Goal: Task Accomplishment & Management: Complete application form

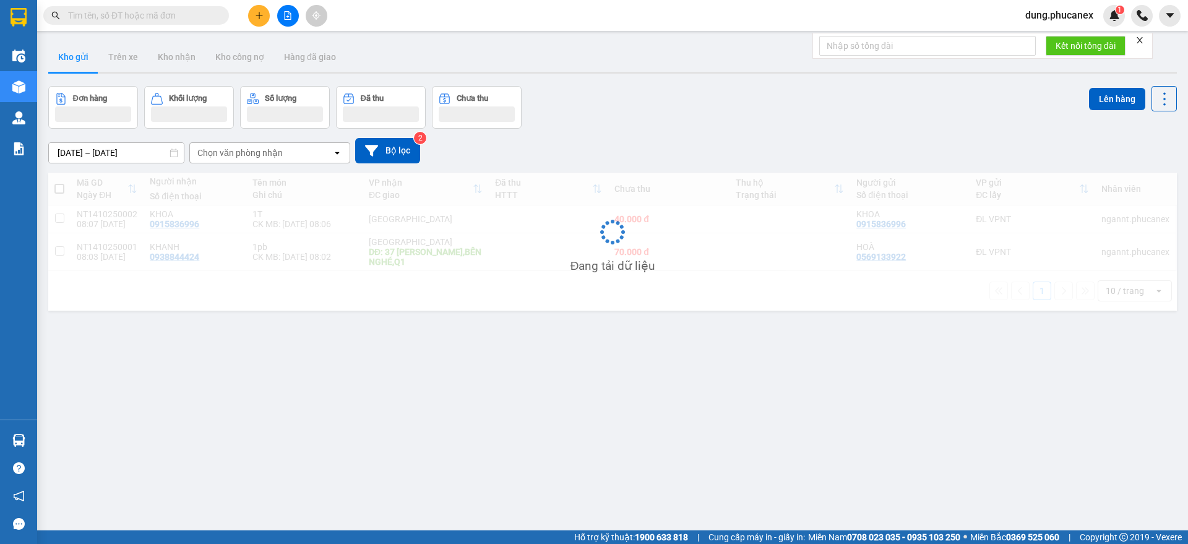
click at [116, 15] on input "text" at bounding box center [141, 16] width 146 height 14
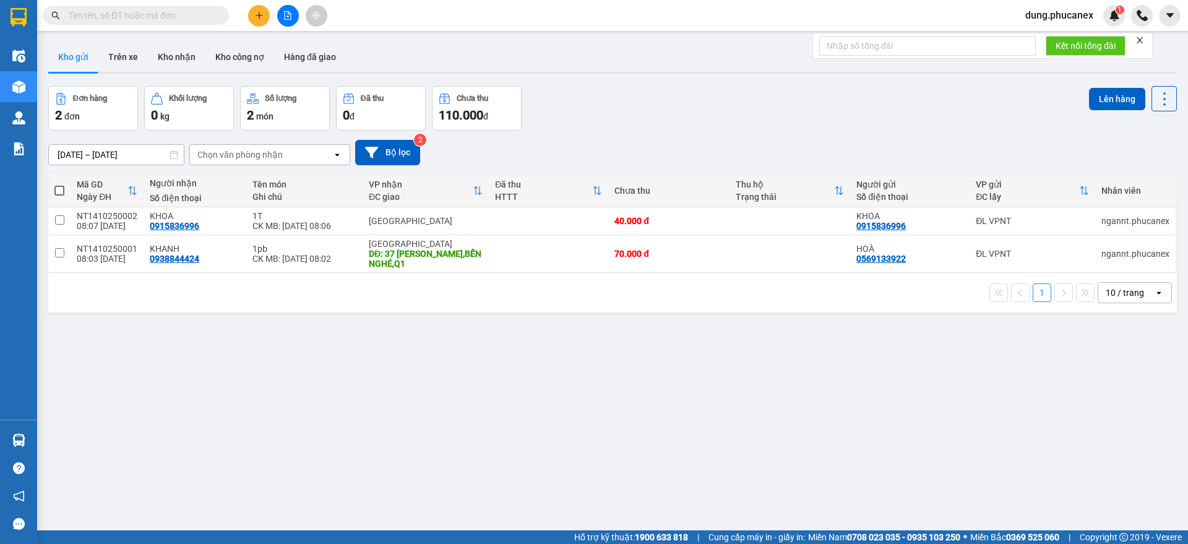
paste input "Q51210250009"
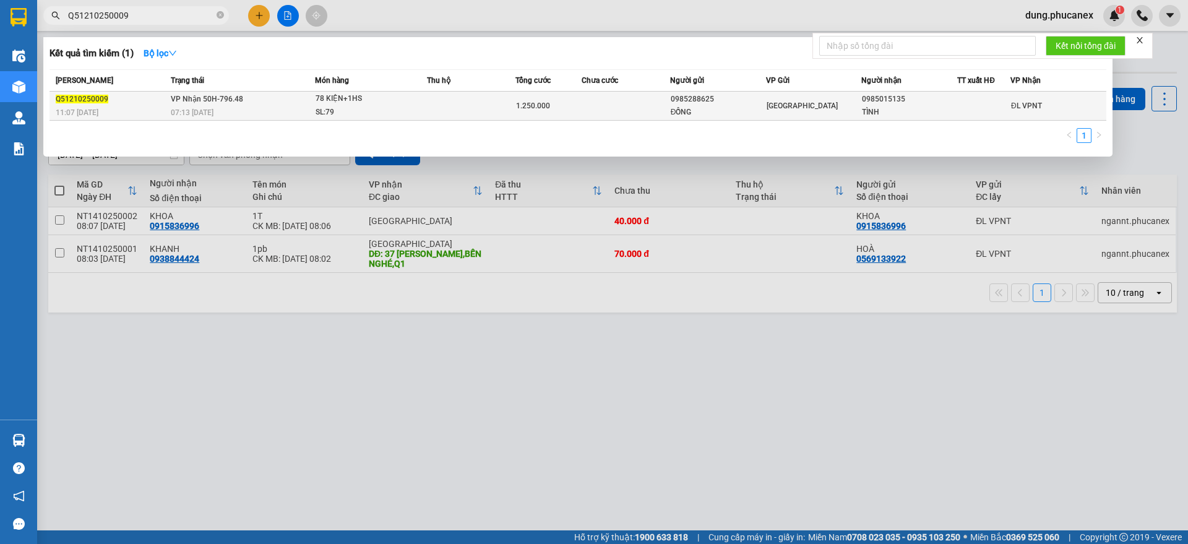
type input "Q51210250009"
click at [295, 100] on td "VP Nhận 50H-796.48 07:13 [DATE]" at bounding box center [241, 106] width 147 height 29
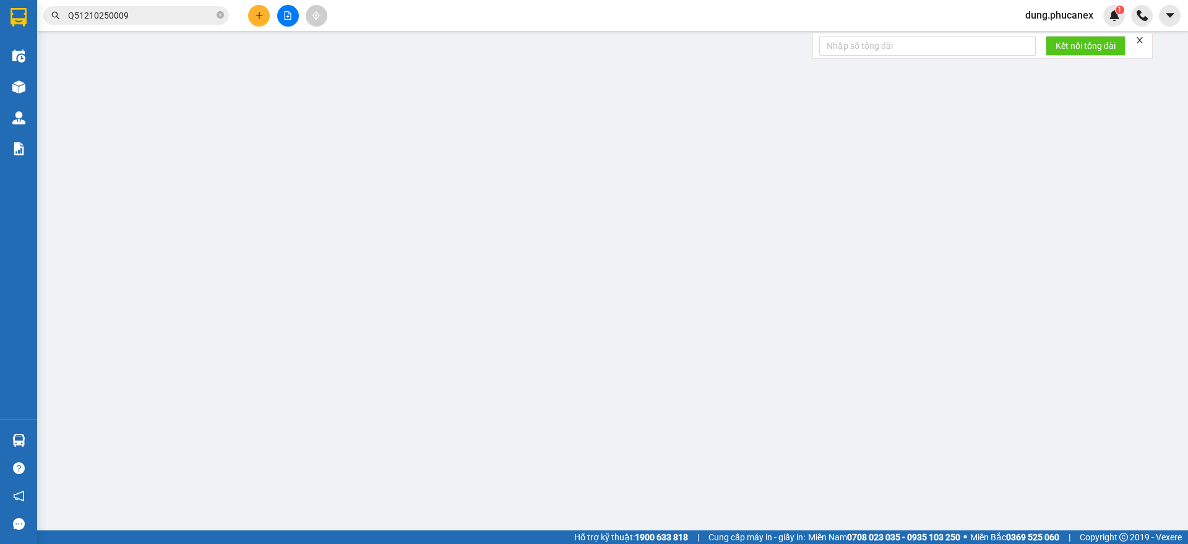
type input "0985288625"
type input "ĐỒNG"
type input "0985015135"
type input "TÌNH"
type input "0"
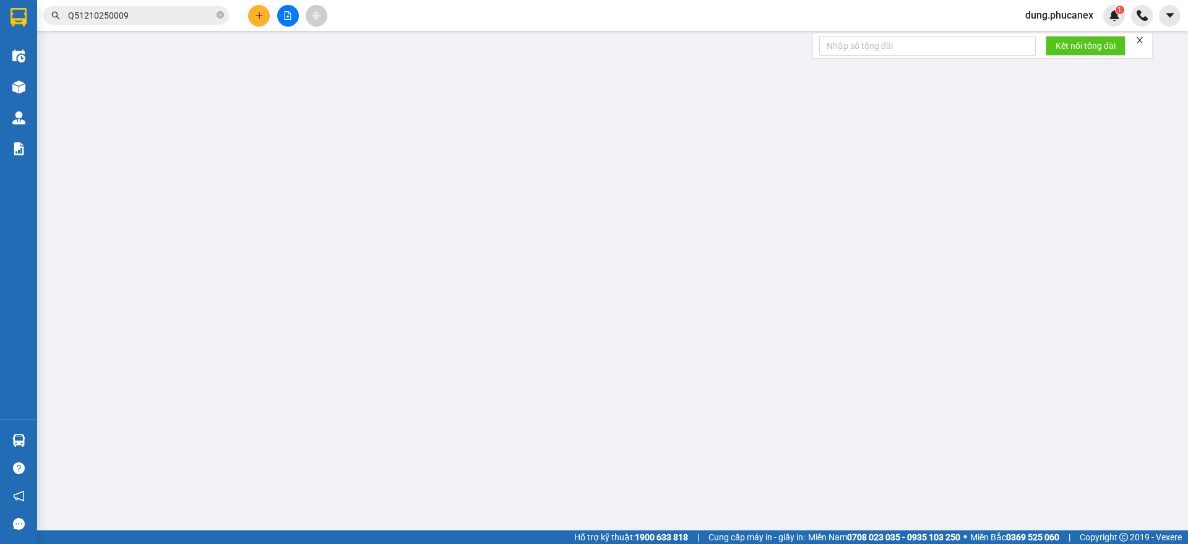
type input "1.250.000"
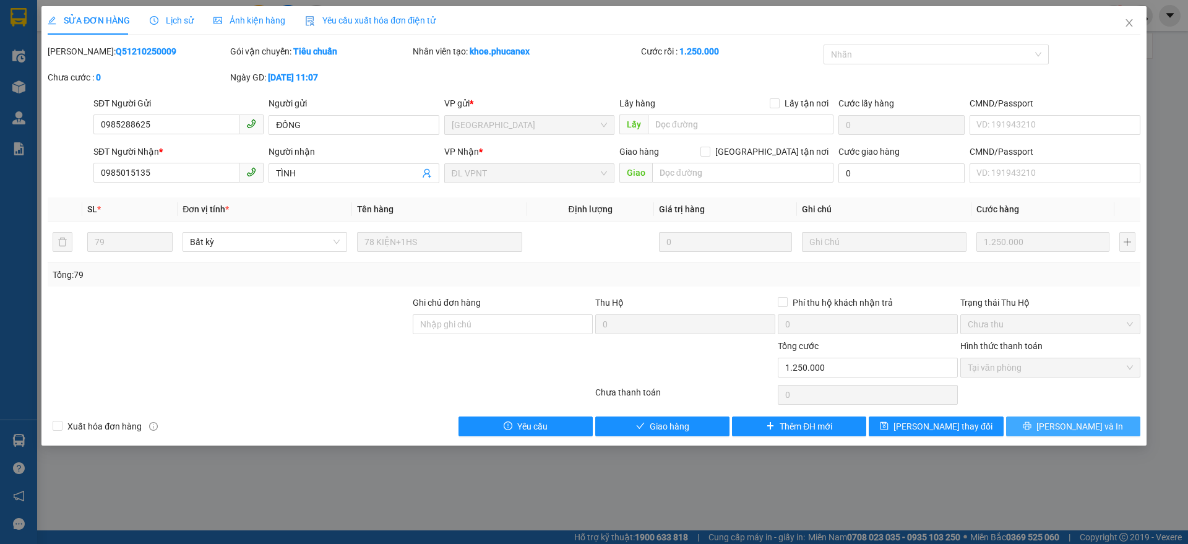
click at [1062, 434] on button "[PERSON_NAME] và In" at bounding box center [1074, 427] width 134 height 20
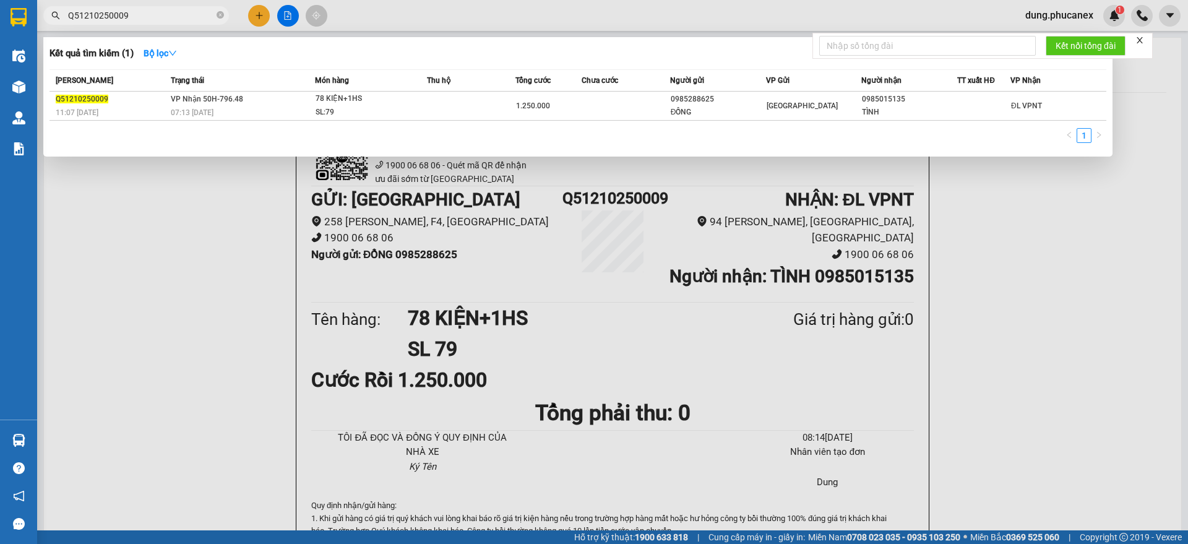
click at [196, 7] on span "Q51210250009" at bounding box center [136, 15] width 186 height 19
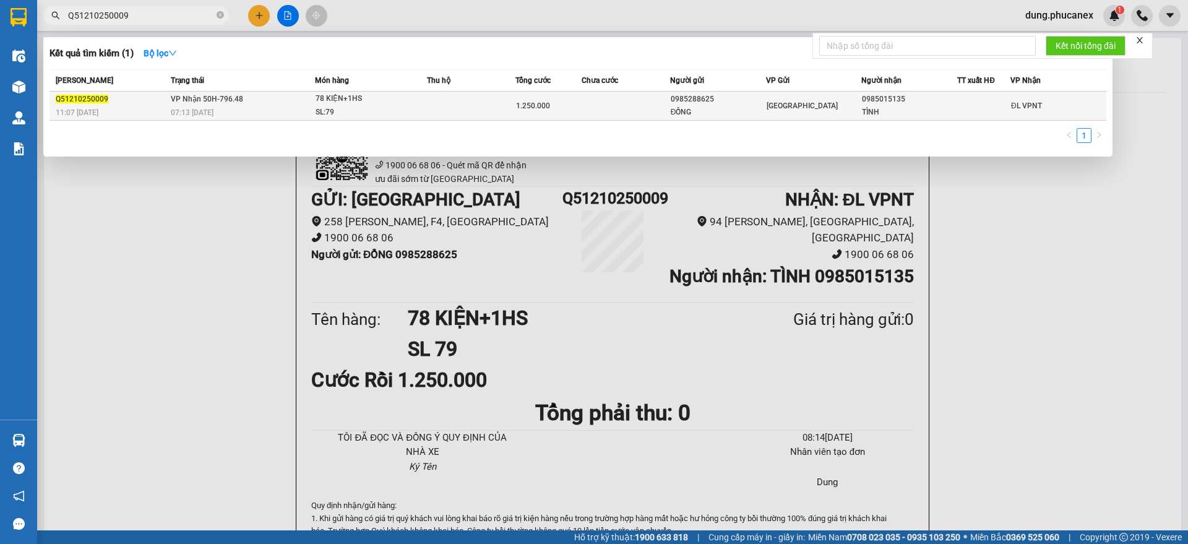
click at [186, 110] on span "07:13 [DATE]" at bounding box center [192, 112] width 43 height 9
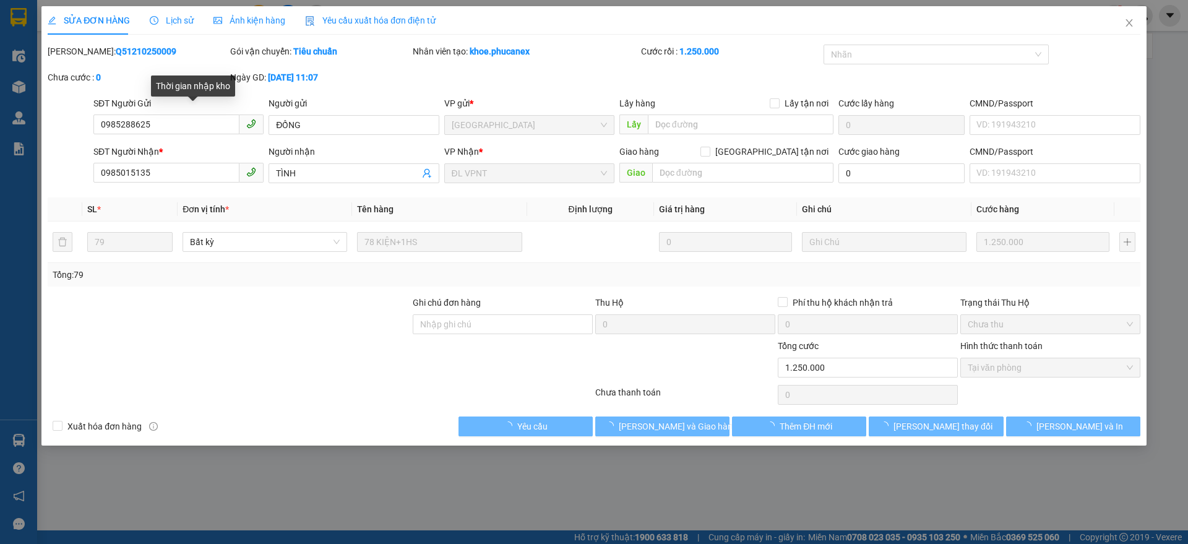
type input "0985288625"
type input "ĐỒNG"
type input "0985015135"
type input "TÌNH"
type input "0"
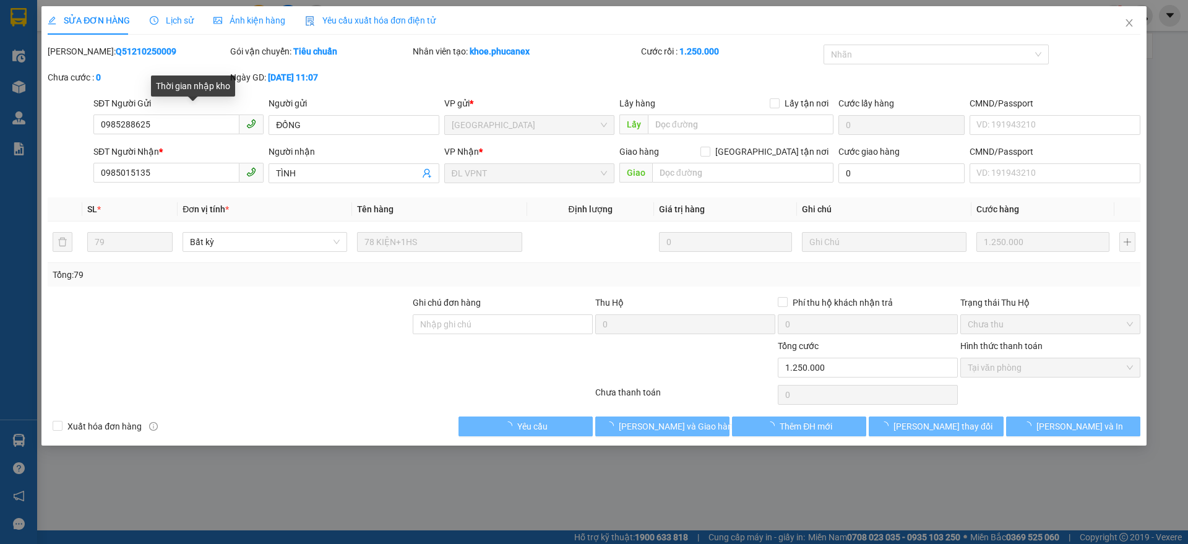
type input "1.250.000"
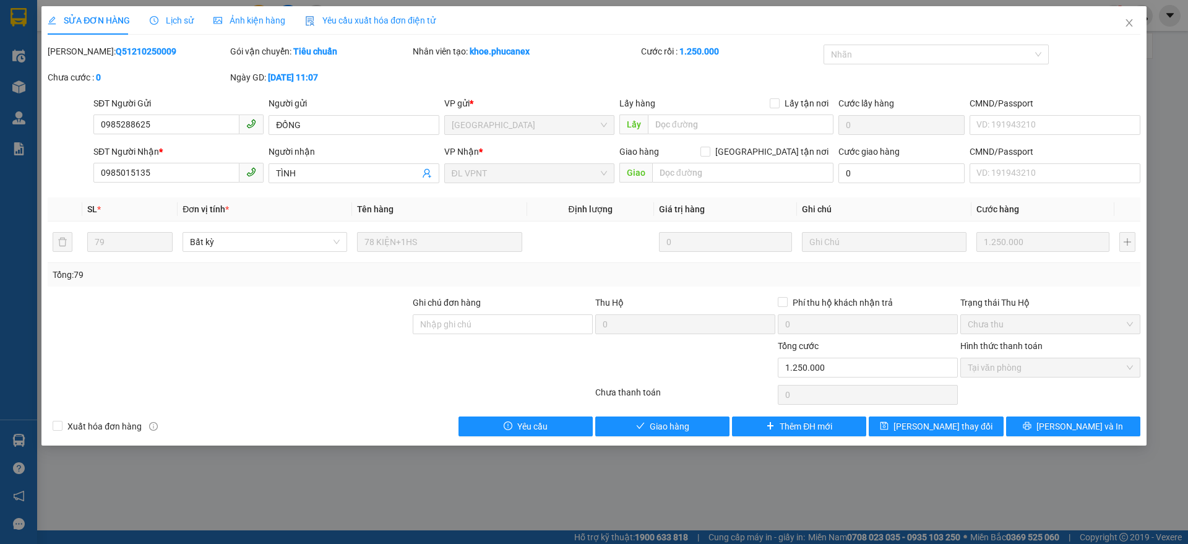
click at [154, 16] on icon "clock-circle" at bounding box center [154, 20] width 9 height 9
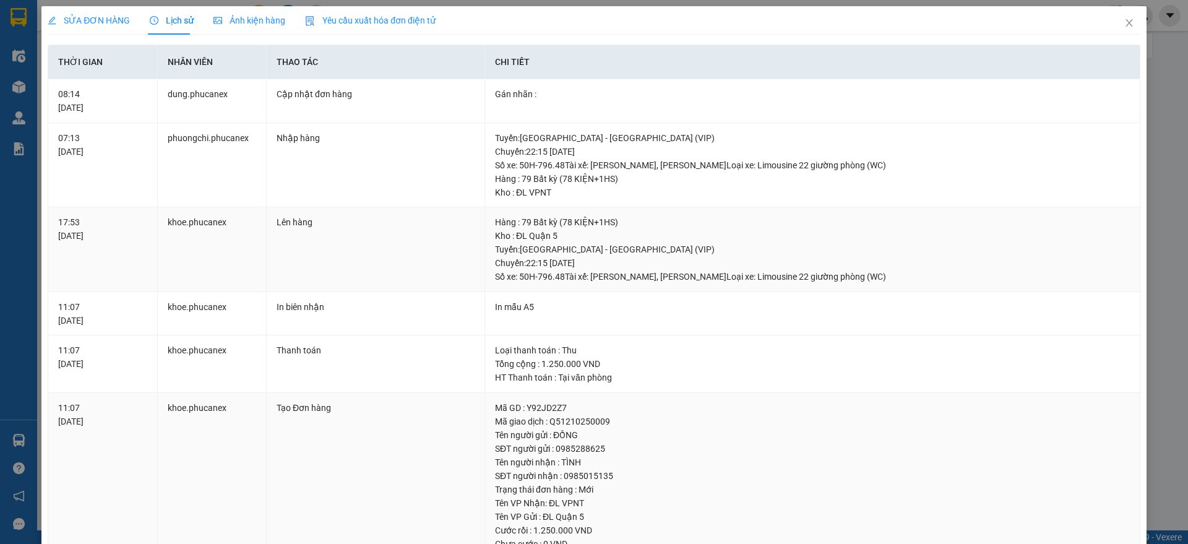
scroll to position [134, 0]
